Goal: Navigation & Orientation: Find specific page/section

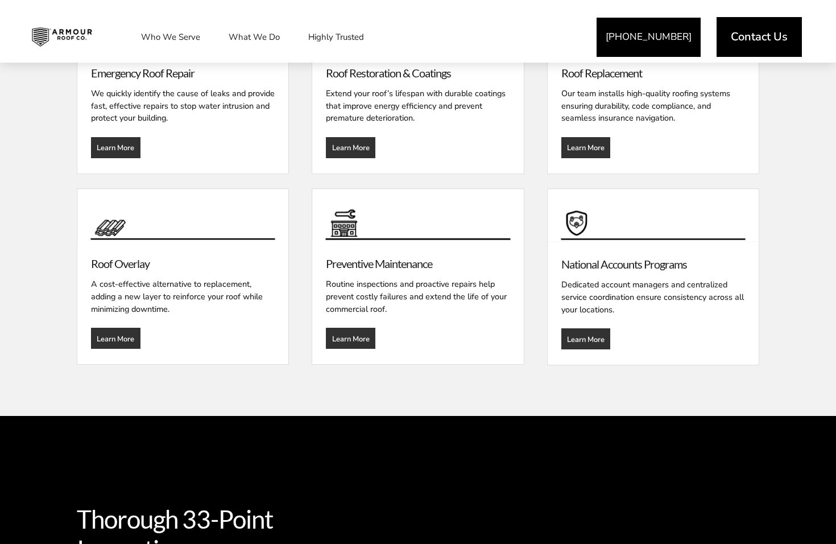
scroll to position [1893, 0]
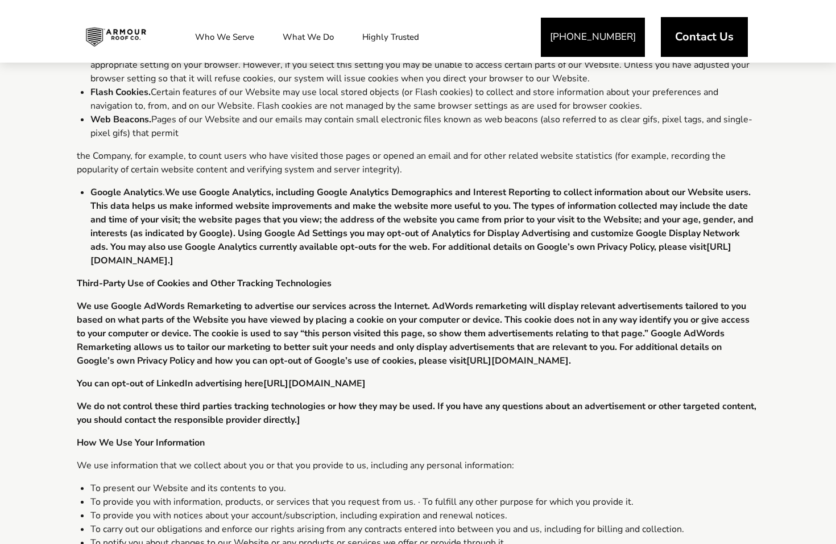
scroll to position [1893, 0]
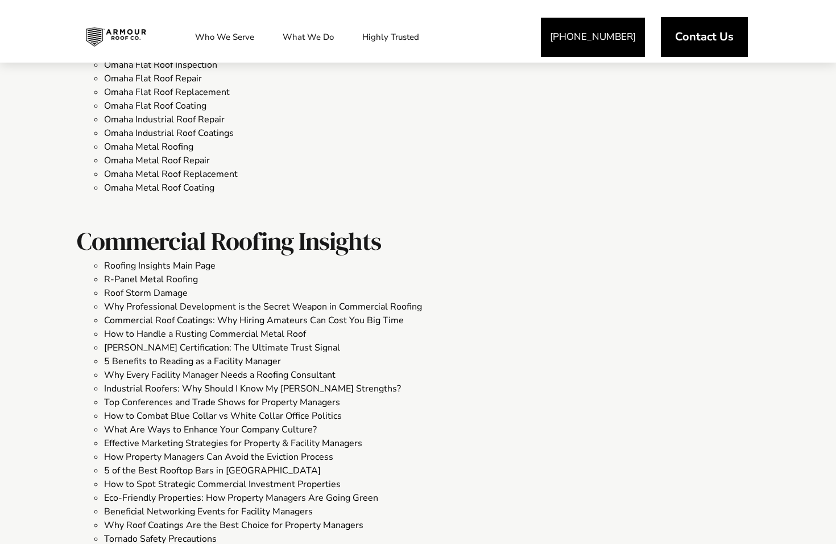
scroll to position [1893, 0]
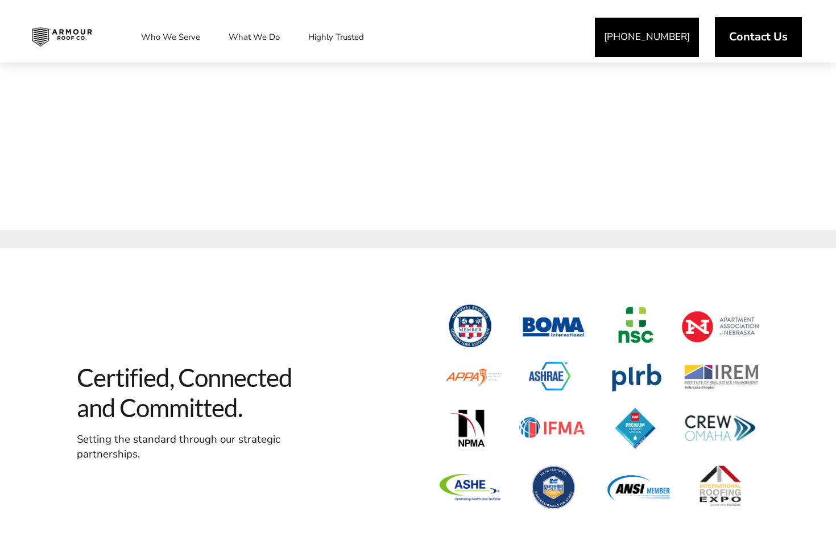
scroll to position [1339, 0]
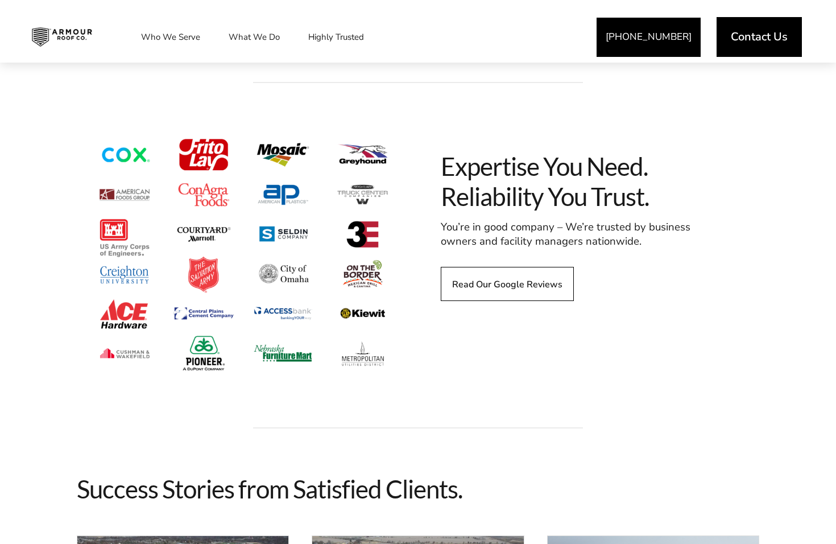
scroll to position [1893, 0]
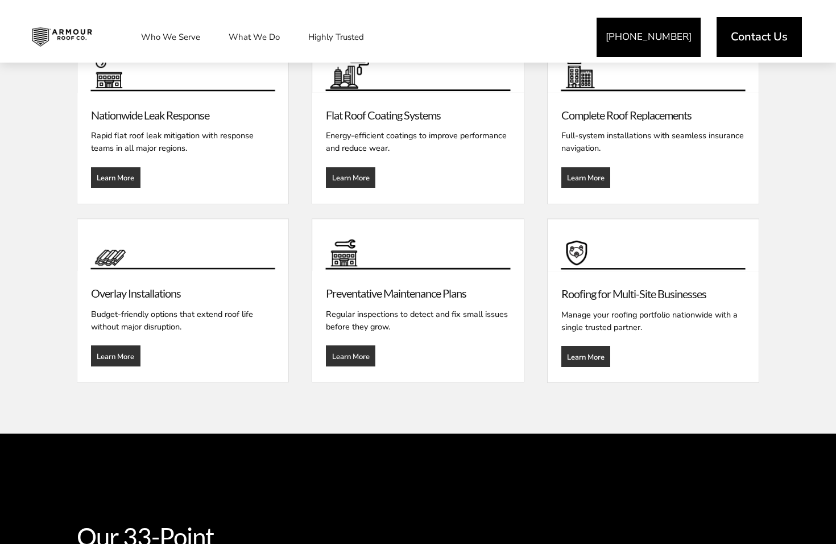
scroll to position [1893, 0]
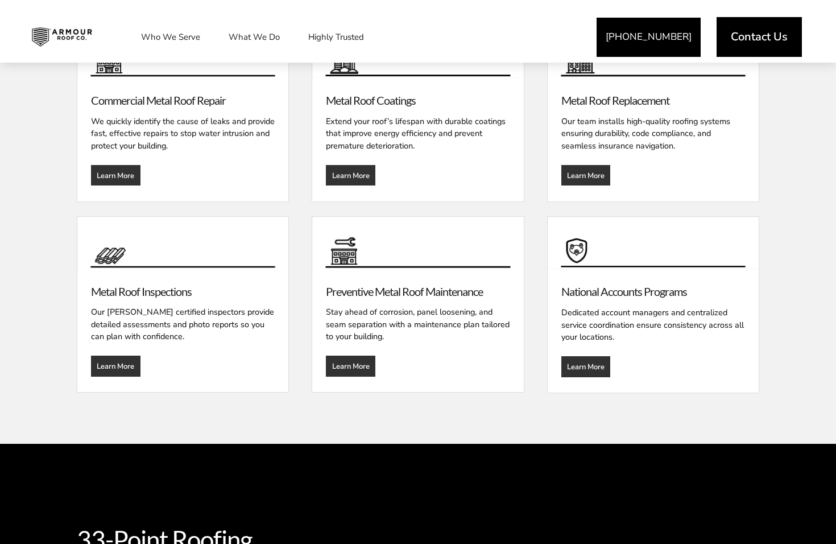
scroll to position [1892, 0]
